Goal: Task Accomplishment & Management: Manage account settings

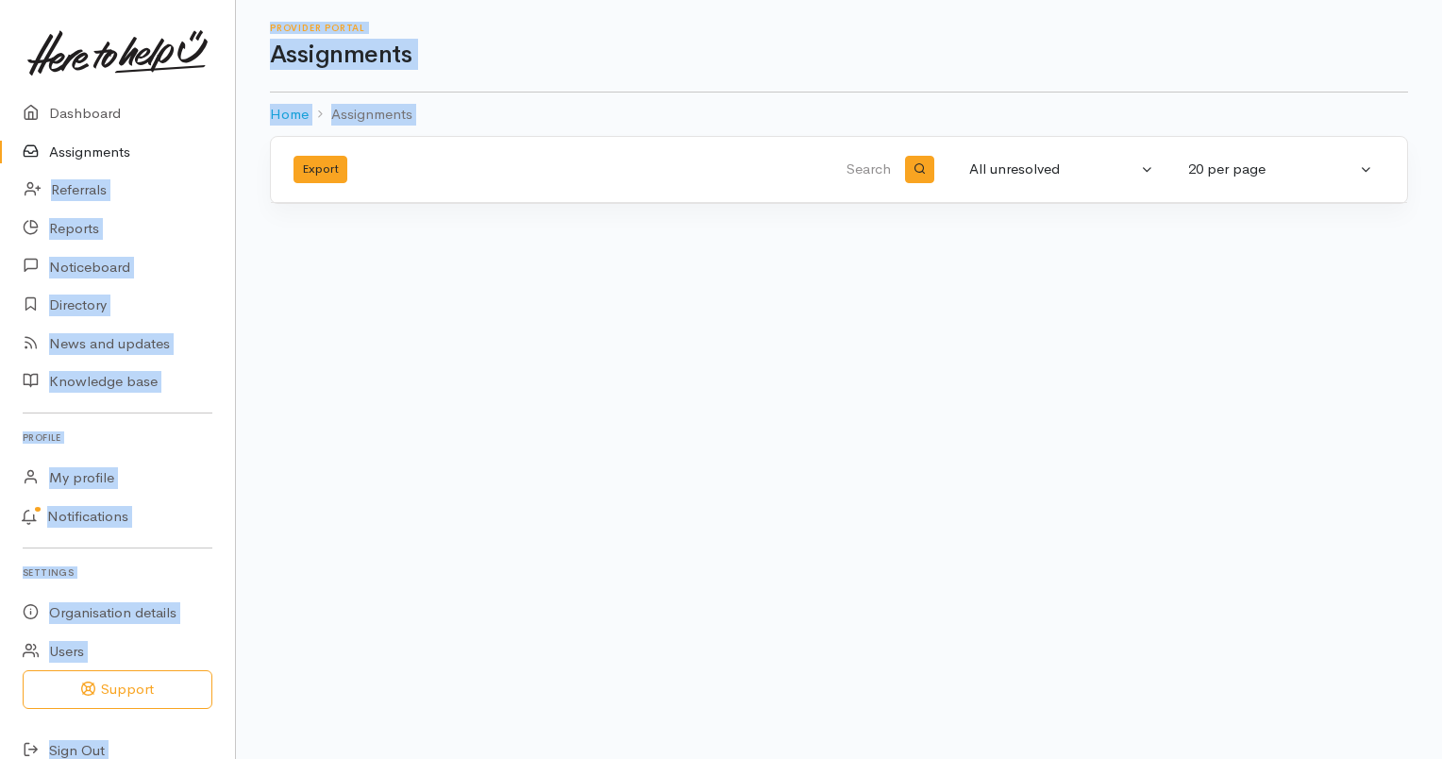
drag, startPoint x: 0, startPoint y: 0, endPoint x: 78, endPoint y: 159, distance: 177.7
click at [78, 159] on link "Assignments" at bounding box center [117, 152] width 235 height 39
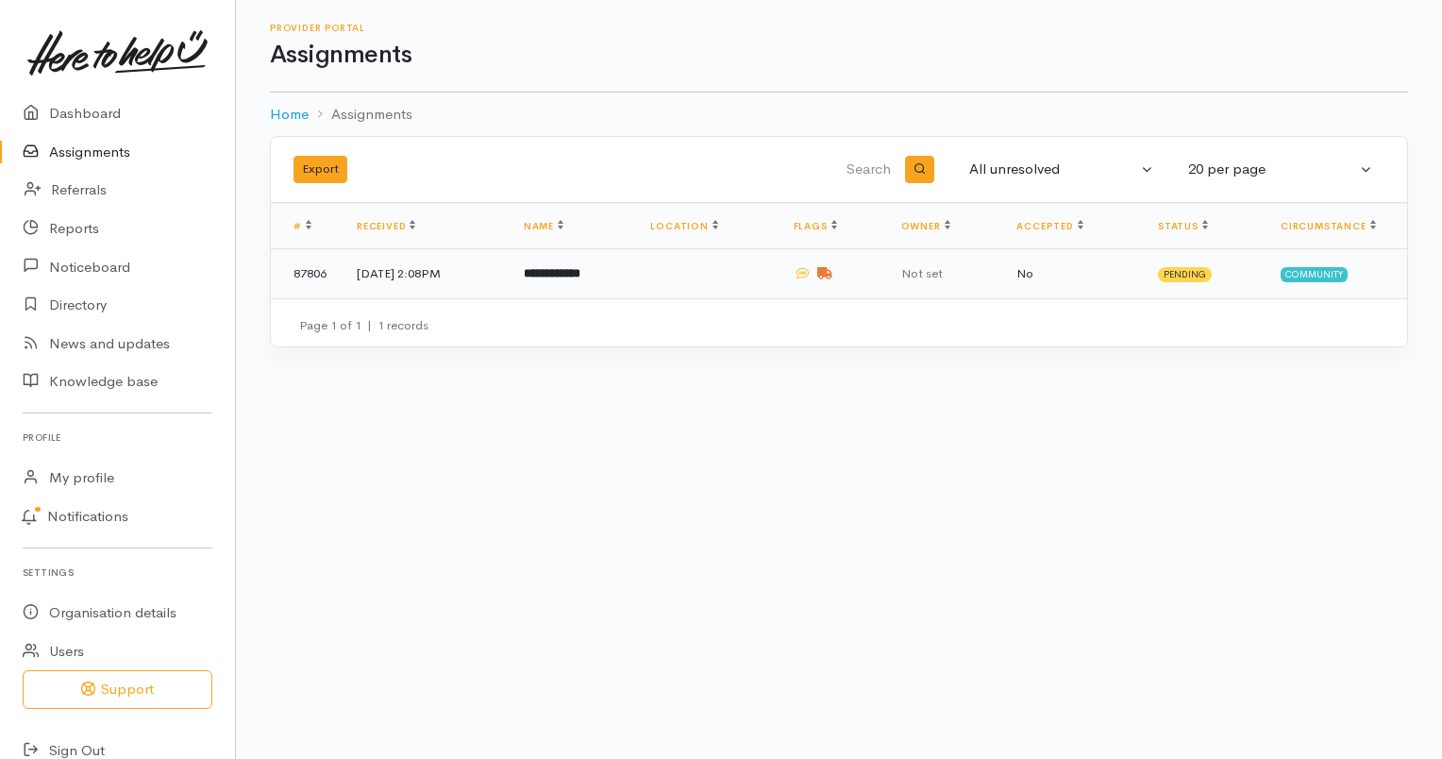
click at [580, 276] on b "**********" at bounding box center [552, 273] width 57 height 12
